Goal: Information Seeking & Learning: Learn about a topic

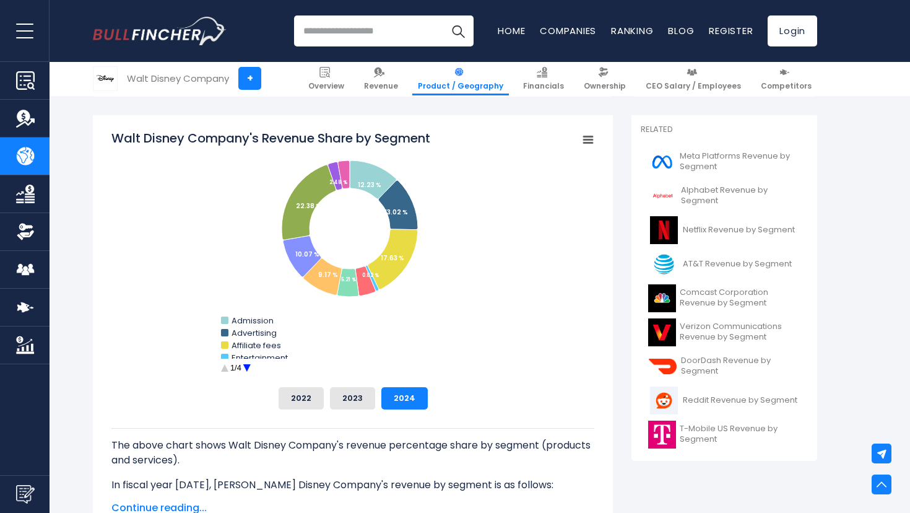
scroll to position [319, 0]
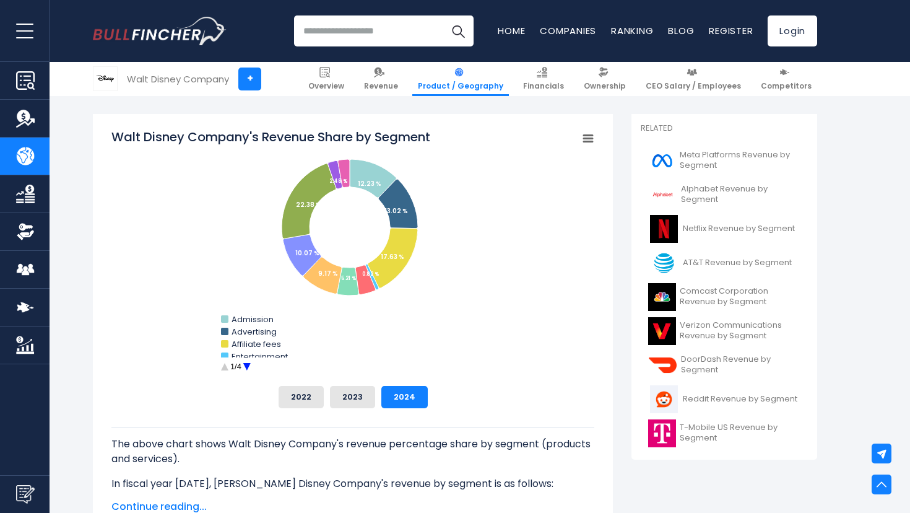
click at [245, 366] on circle "Walt Disney Company's Revenue Share by Segment" at bounding box center [246, 366] width 19 height 19
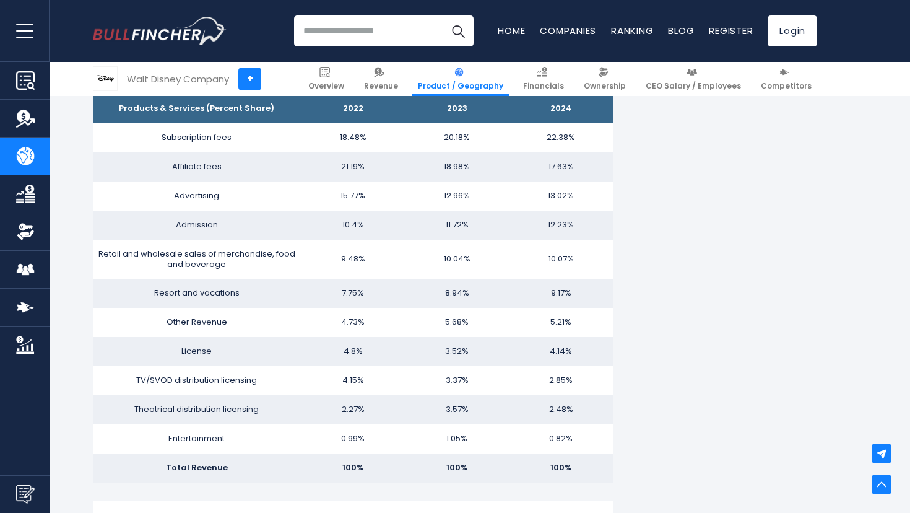
scroll to position [818, 0]
click at [547, 76] on img at bounding box center [542, 72] width 11 height 11
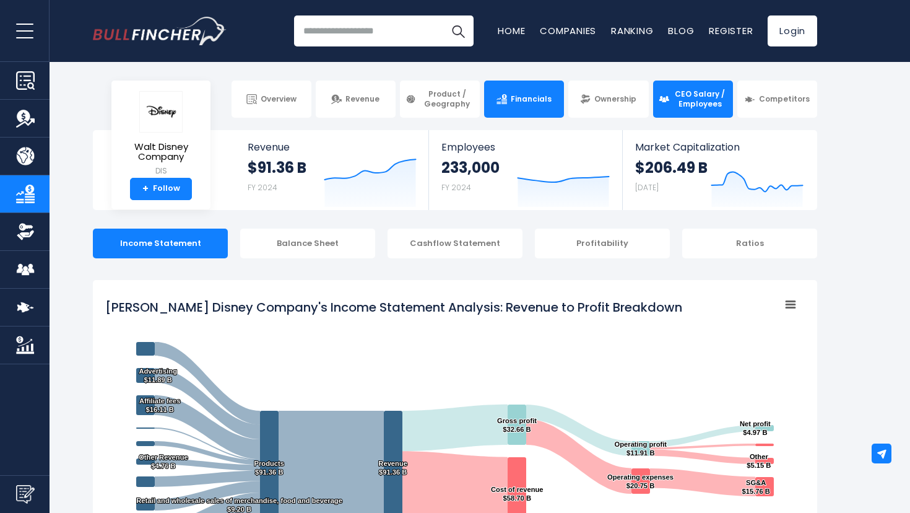
click at [687, 97] on span "CEO Salary / Employees" at bounding box center [700, 98] width 54 height 19
click at [360, 28] on input "search" at bounding box center [384, 30] width 180 height 31
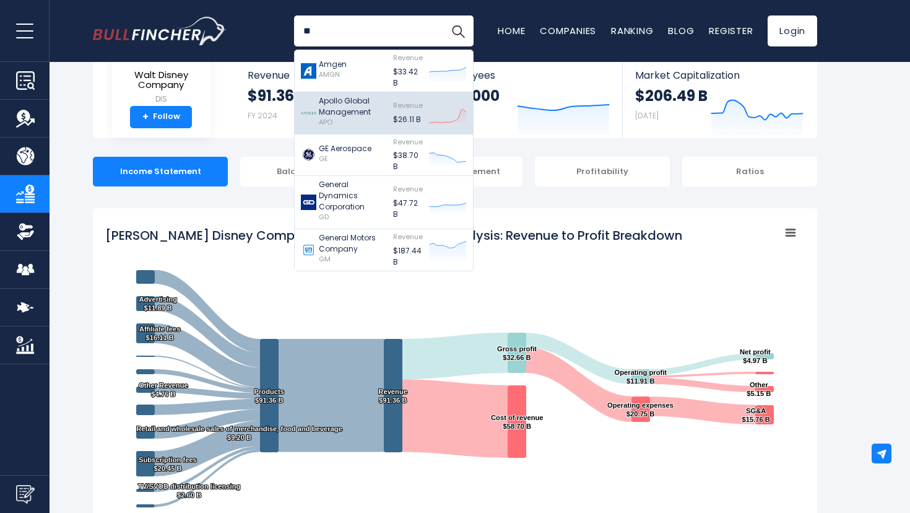
scroll to position [74, 0]
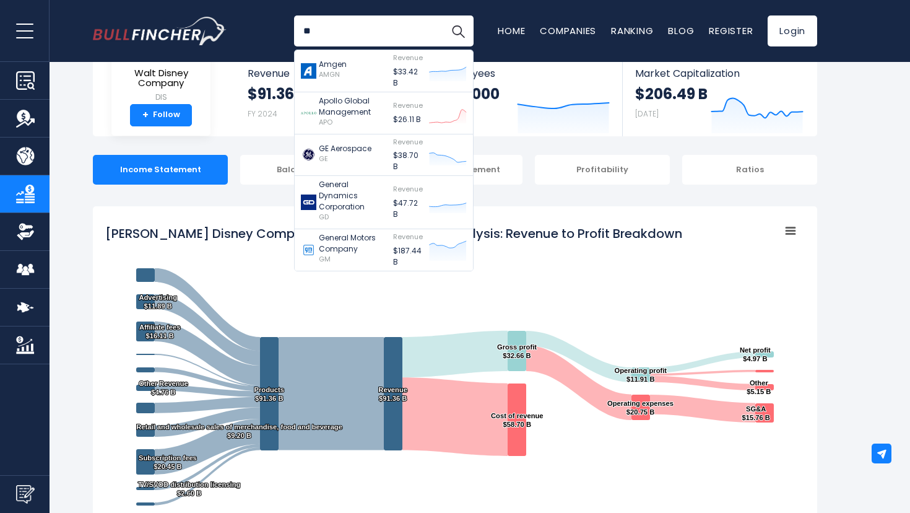
click at [326, 28] on input "**" at bounding box center [384, 30] width 180 height 31
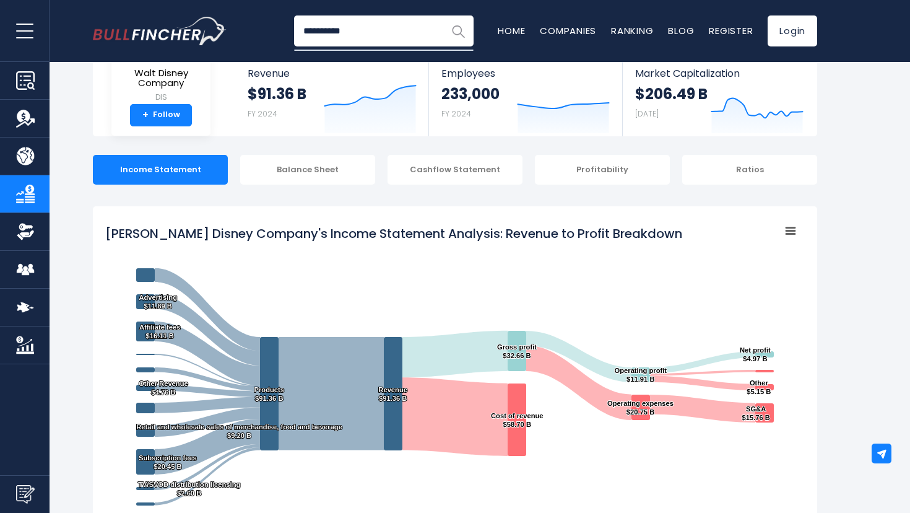
type input "**********"
click at [461, 30] on img "Search" at bounding box center [458, 31] width 16 height 16
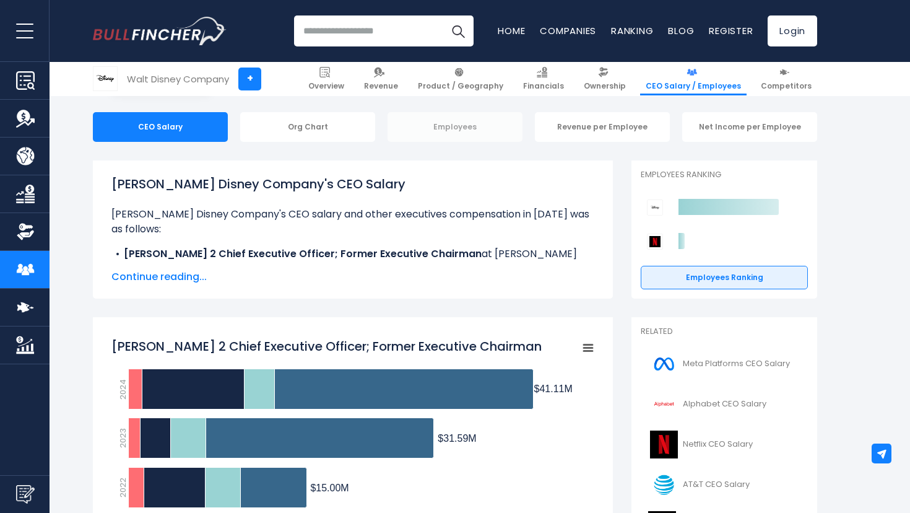
scroll to position [119, 0]
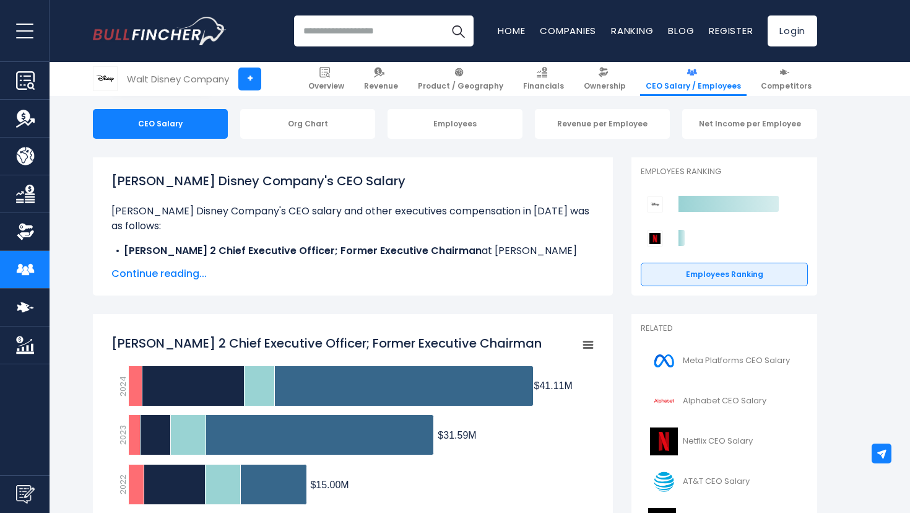
click at [163, 275] on span "Continue reading..." at bounding box center [352, 273] width 483 height 15
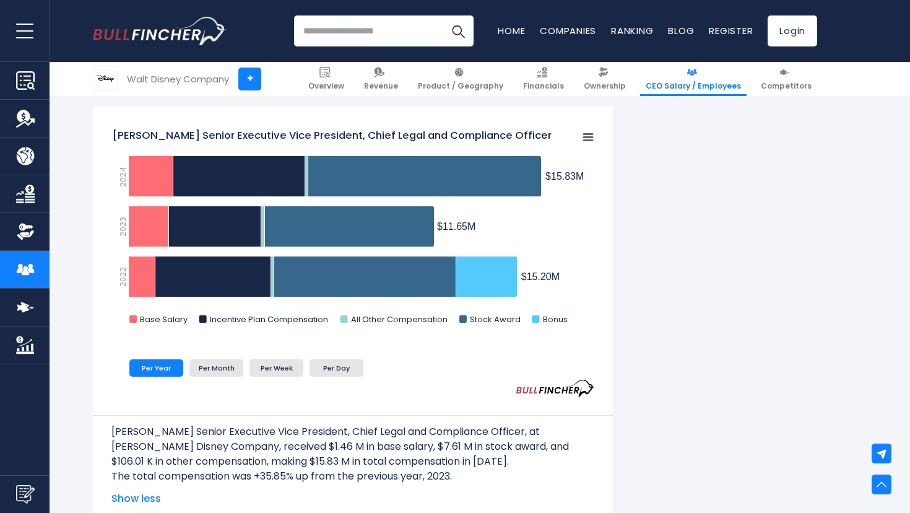
scroll to position [1325, 0]
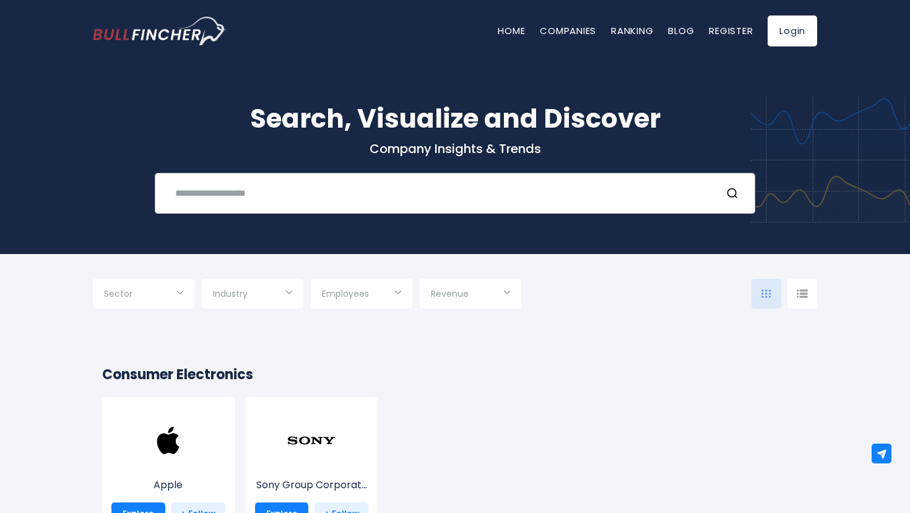
click at [314, 185] on input "text" at bounding box center [440, 192] width 544 height 23
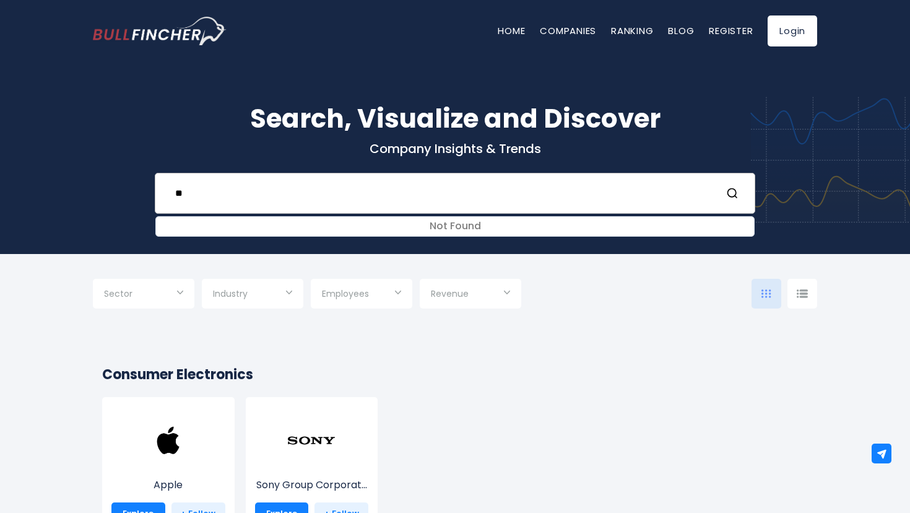
type input "*"
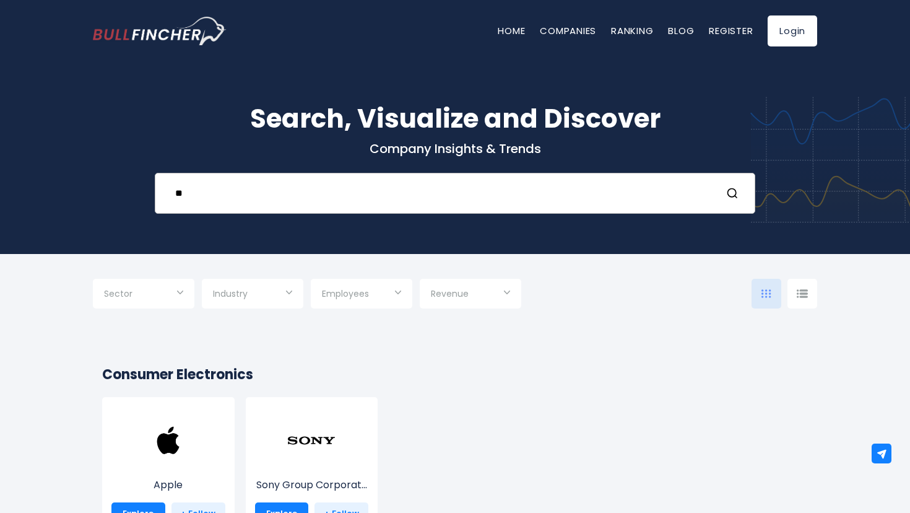
type input "*"
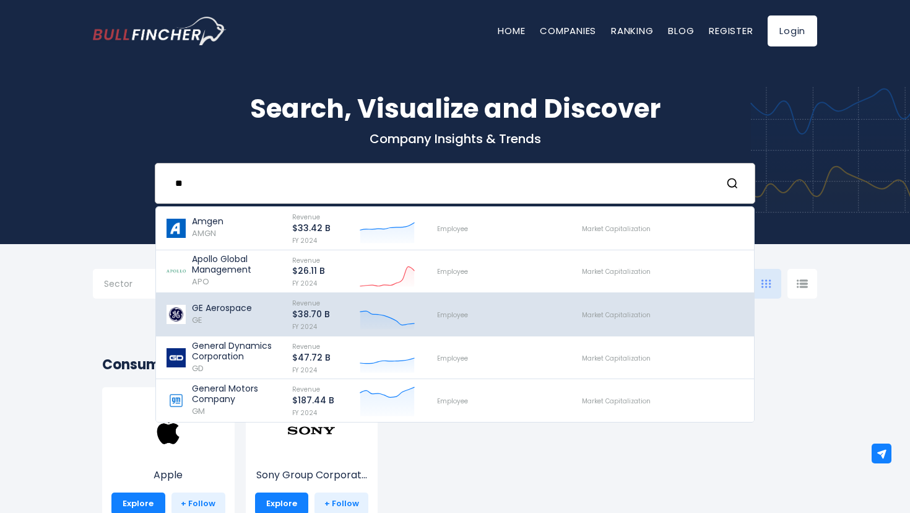
scroll to position [9, 0]
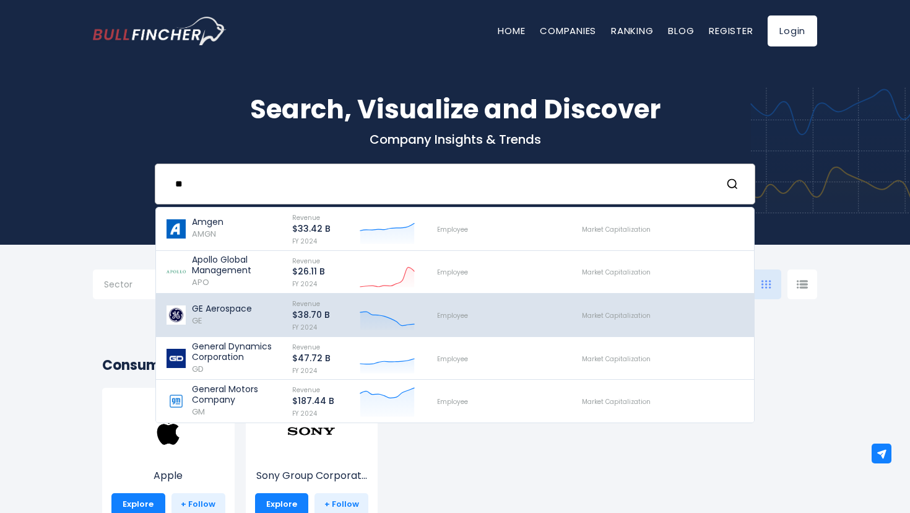
type input "**"
click at [296, 320] on p "$38.70 B" at bounding box center [311, 315] width 38 height 11
click at [243, 314] on p "GE Aerospace" at bounding box center [222, 308] width 60 height 11
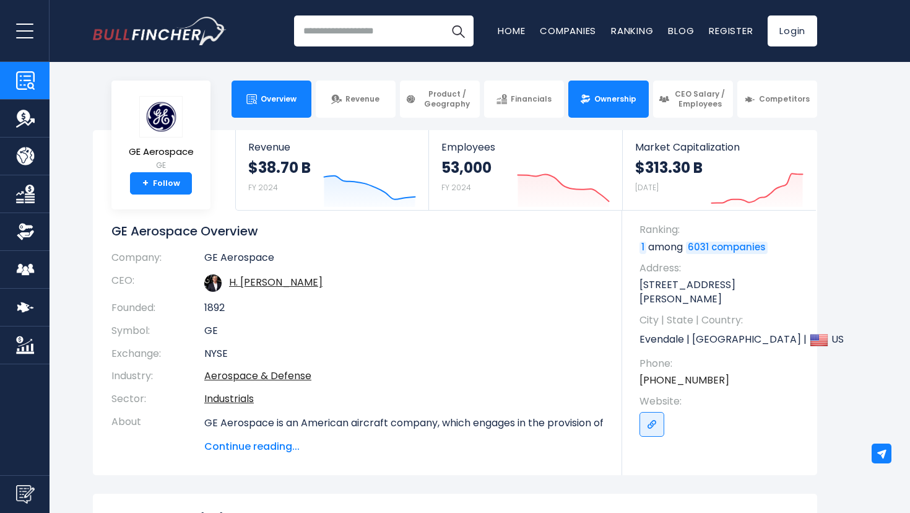
click at [618, 98] on span "Ownership" at bounding box center [615, 99] width 42 height 10
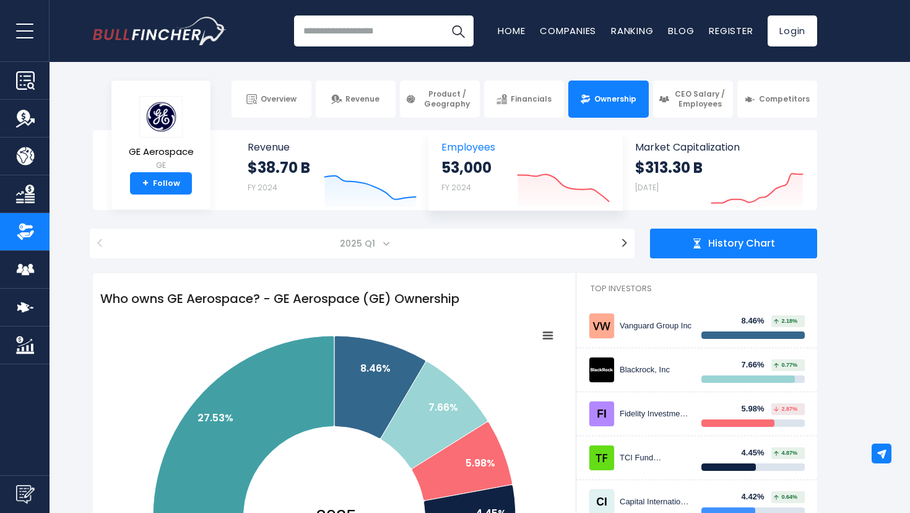
click at [492, 174] on strong "53,000" at bounding box center [466, 167] width 50 height 19
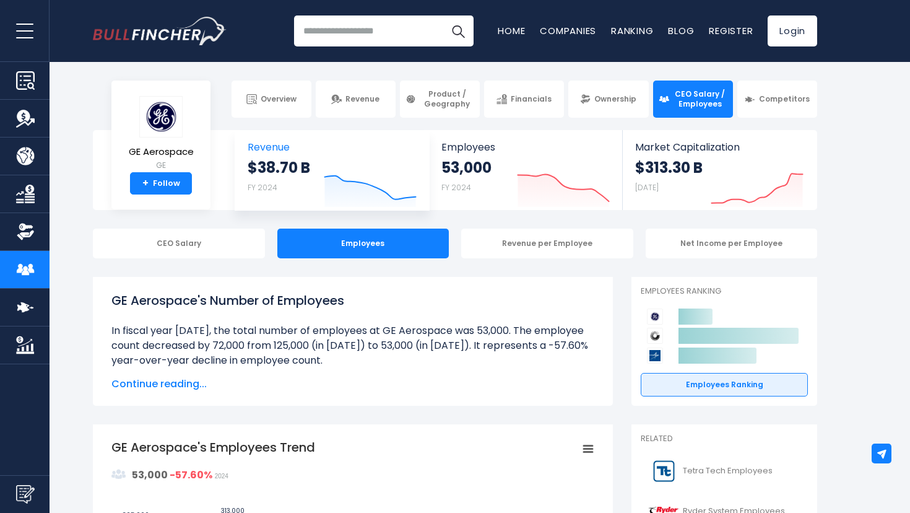
click at [336, 176] on icon at bounding box center [370, 188] width 91 height 24
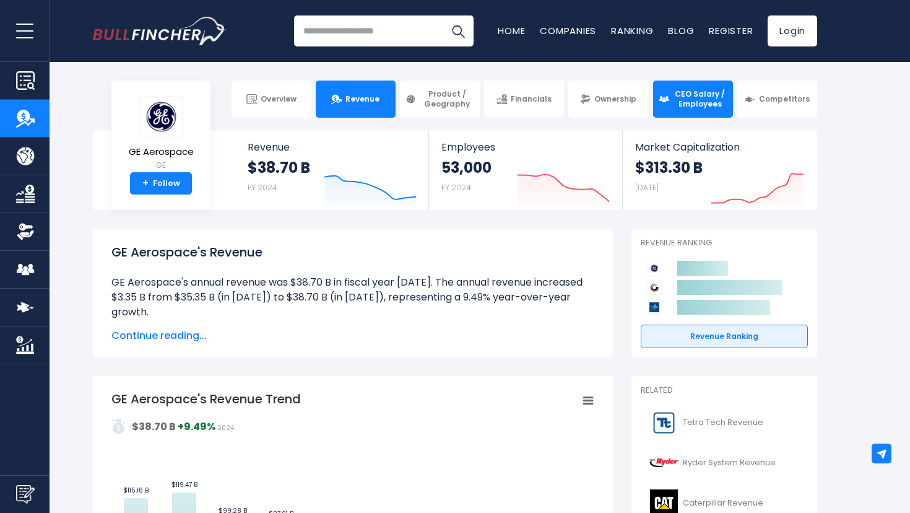
click at [695, 98] on span "CEO Salary / Employees" at bounding box center [700, 98] width 54 height 19
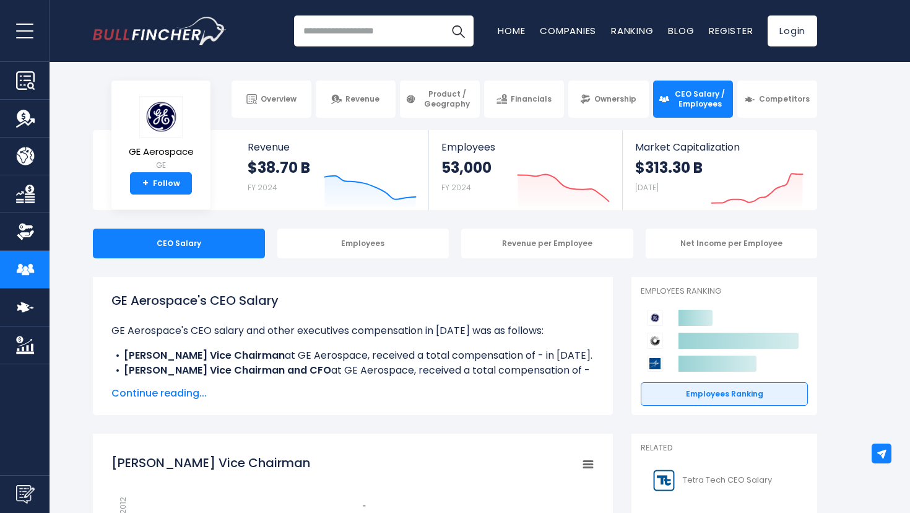
click at [190, 25] on img "Go to homepage" at bounding box center [160, 31] width 134 height 28
